Goal: Navigation & Orientation: Go to known website

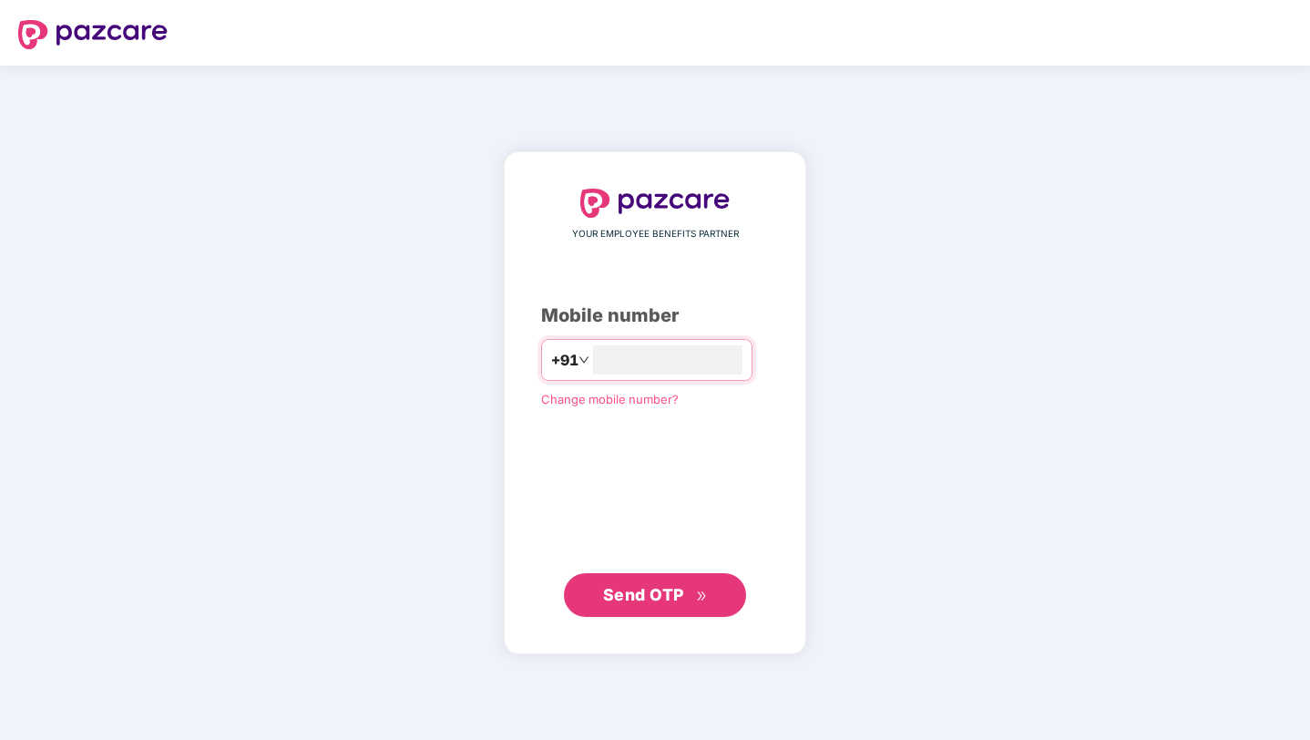
type input "**********"
click at [633, 589] on span "Send OTP" at bounding box center [643, 594] width 81 height 19
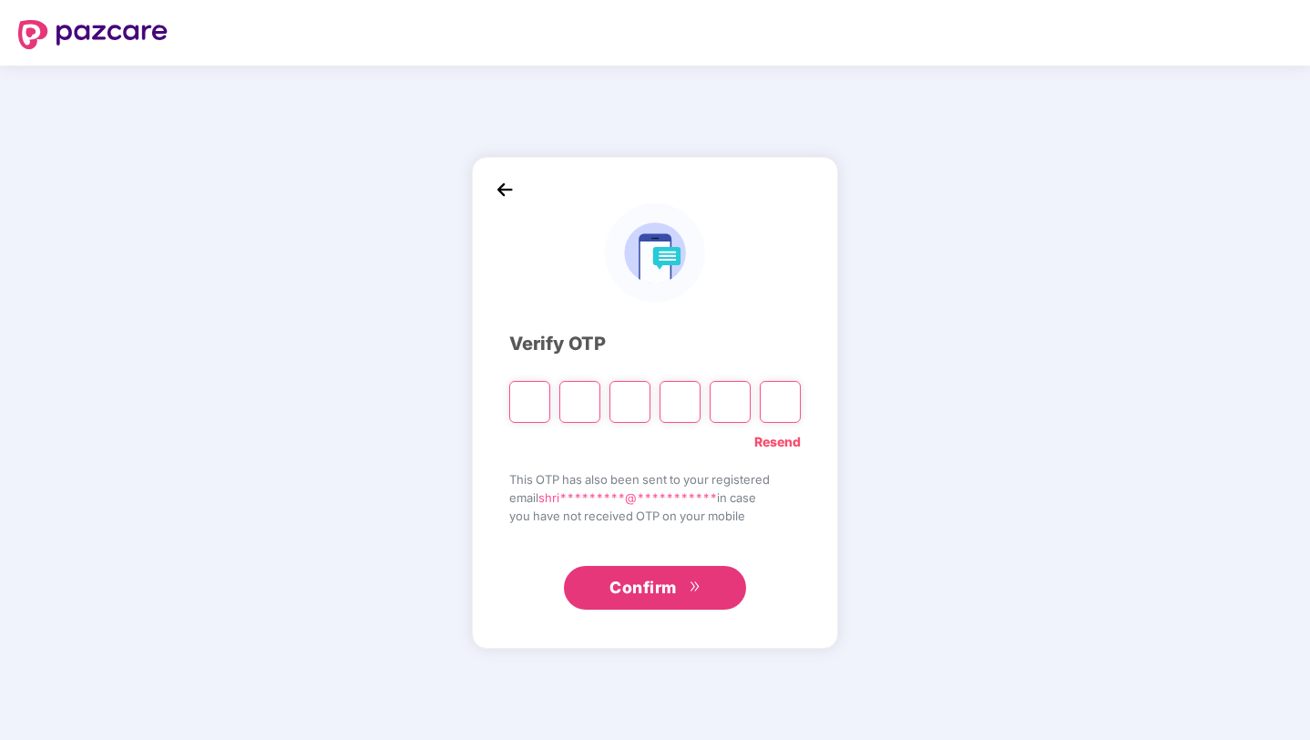
paste input "*"
type input "*"
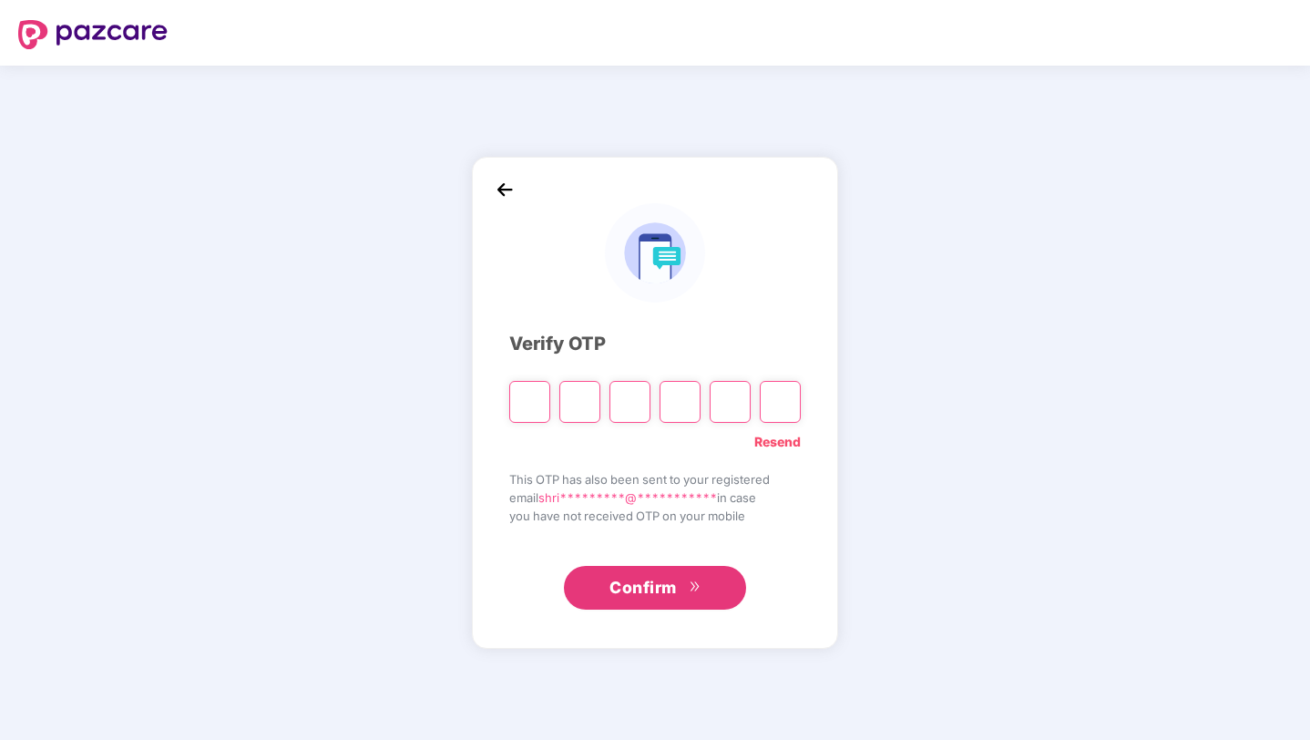
type input "*"
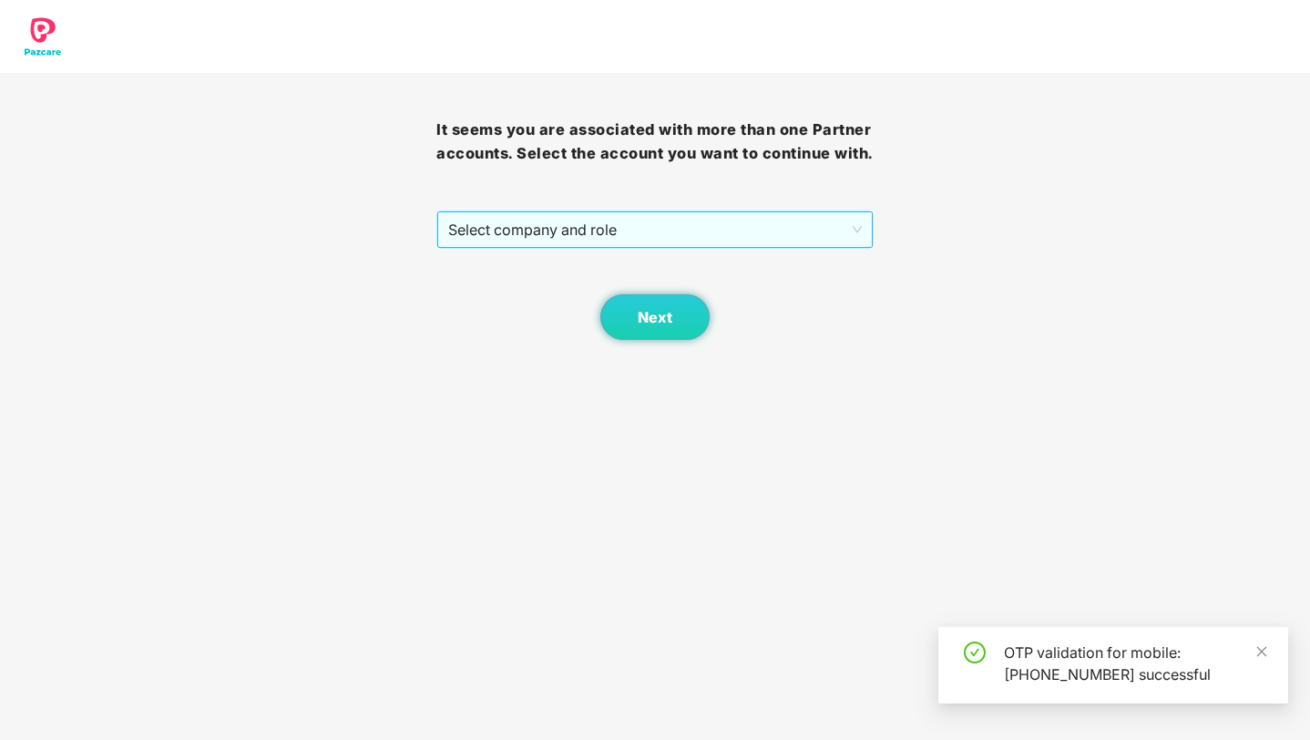
click at [638, 235] on span "Select company and role" at bounding box center [654, 229] width 413 height 35
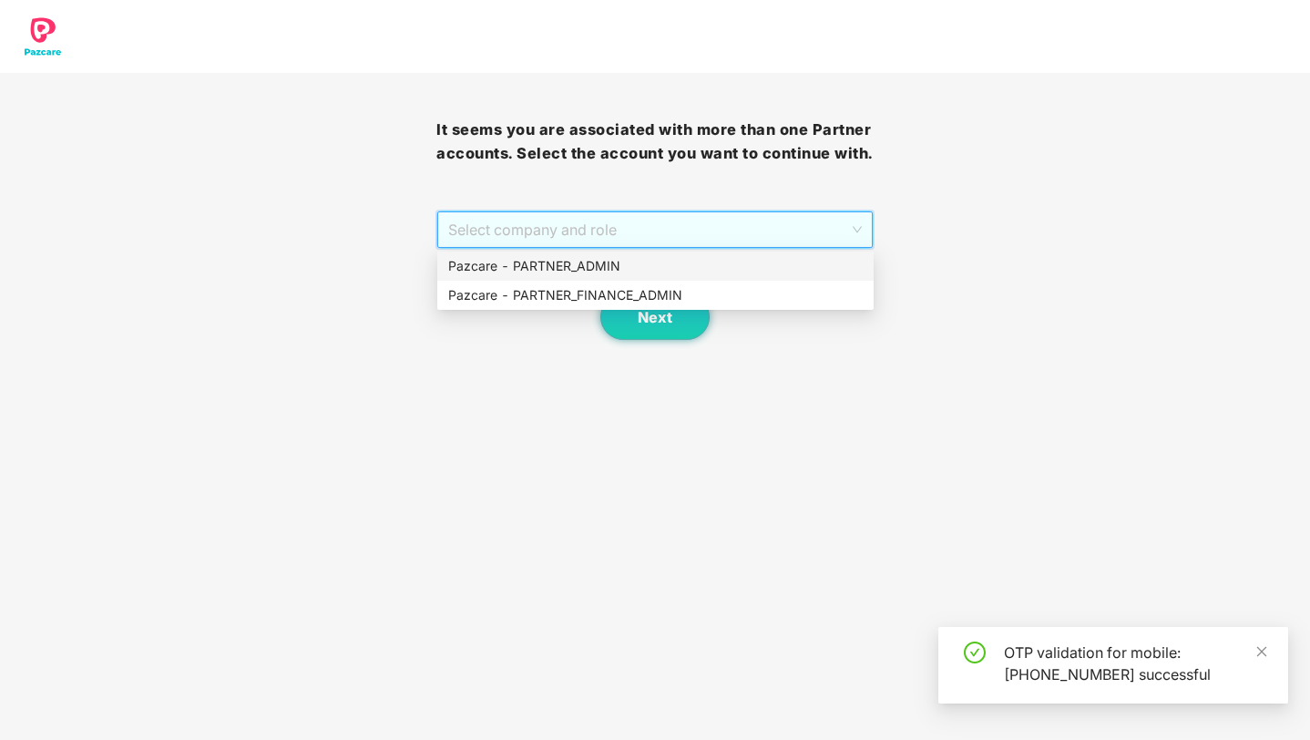
click at [609, 267] on div "Pazcare - PARTNER_ADMIN" at bounding box center [655, 266] width 414 height 20
